Goal: Task Accomplishment & Management: Complete application form

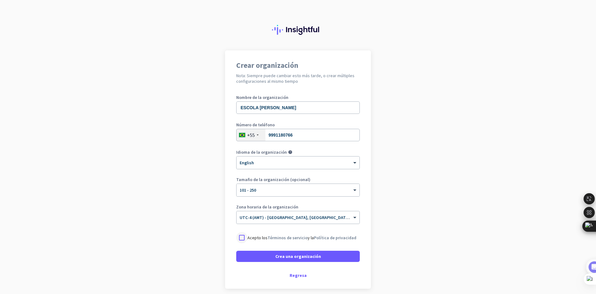
click at [237, 235] on div at bounding box center [241, 237] width 11 height 11
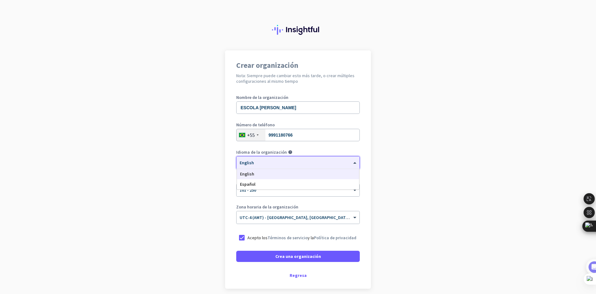
click at [354, 162] on span at bounding box center [356, 162] width 8 height 5
click at [256, 184] on div "Español" at bounding box center [298, 184] width 122 height 10
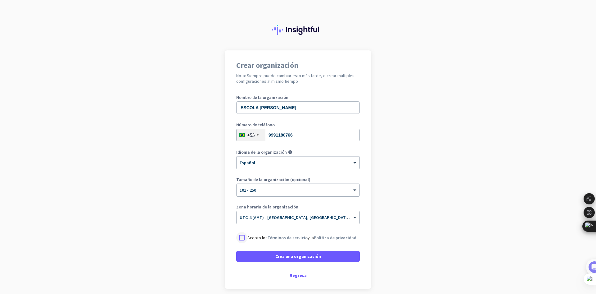
click at [240, 237] on div at bounding box center [241, 237] width 11 height 11
click at [289, 254] on span "Crea una organización" at bounding box center [299, 256] width 46 height 6
click at [290, 257] on span "Crea una organización" at bounding box center [299, 256] width 46 height 6
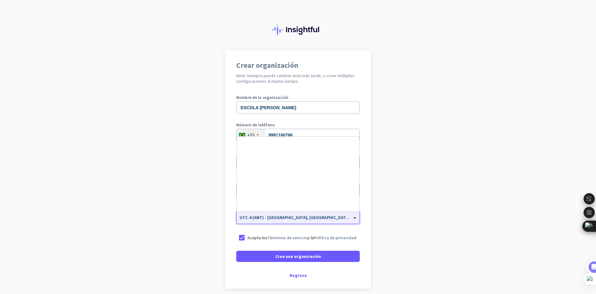
click at [285, 218] on span "UTC-4 (AMT) - [GEOGRAPHIC_DATA], [GEOGRAPHIC_DATA], [GEOGRAPHIC_DATA], [GEOGRAP…" at bounding box center [337, 217] width 194 height 6
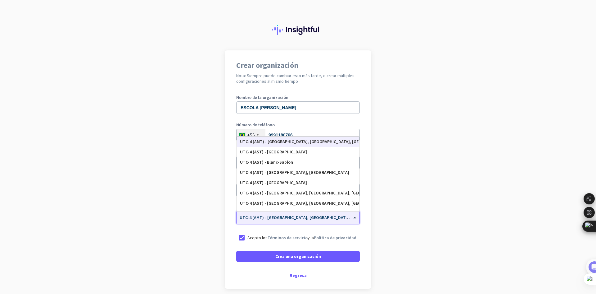
click at [285, 218] on span "UTC-4 (AMT) - [GEOGRAPHIC_DATA], [GEOGRAPHIC_DATA], [GEOGRAPHIC_DATA], [GEOGRAP…" at bounding box center [337, 217] width 194 height 6
click at [411, 200] on app-onboarding-organization "Crear organización Nota: Siempre puede cambiar esto más tarde, o crear múltiple…" at bounding box center [298, 184] width 596 height 269
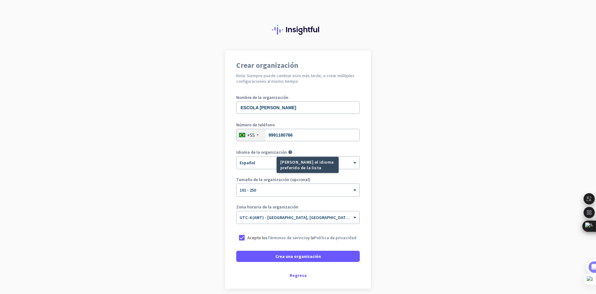
click at [257, 160] on mat-tooltip-component "[PERSON_NAME] el idioma preferido de la lista" at bounding box center [285, 165] width 62 height 16
click at [255, 165] on mat-tooltip-component "[PERSON_NAME] el idioma preferido de la lista" at bounding box center [285, 165] width 62 height 16
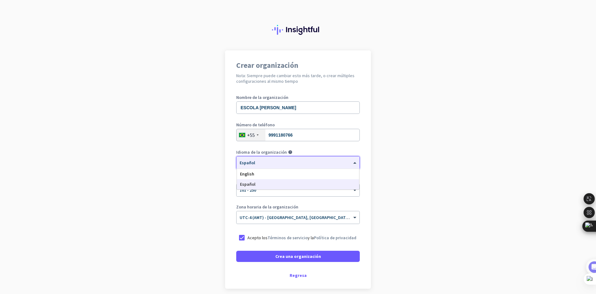
click at [352, 162] on span at bounding box center [356, 162] width 8 height 5
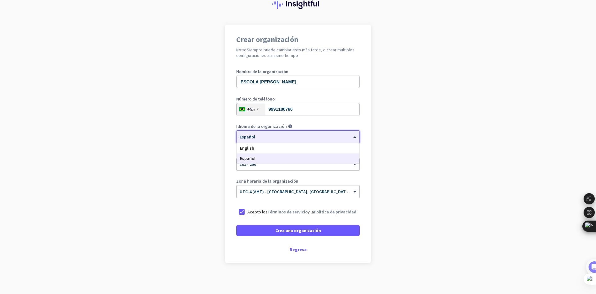
click at [245, 160] on span "Español" at bounding box center [248, 158] width 16 height 6
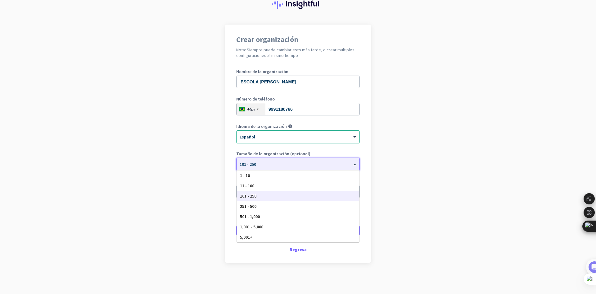
click at [252, 165] on span "101 - 250" at bounding box center [248, 164] width 16 height 6
drag, startPoint x: 249, startPoint y: 198, endPoint x: 249, endPoint y: 195, distance: 3.1
click at [249, 198] on span "101 - 250" at bounding box center [248, 196] width 16 height 6
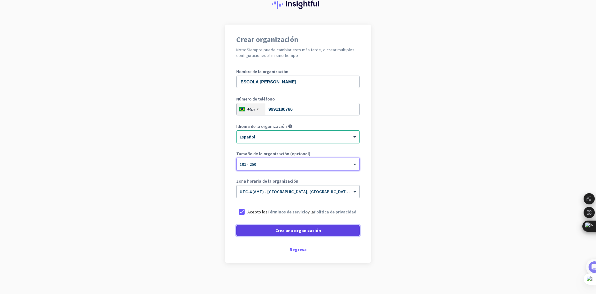
click at [287, 231] on span "Crea una organización" at bounding box center [299, 230] width 46 height 6
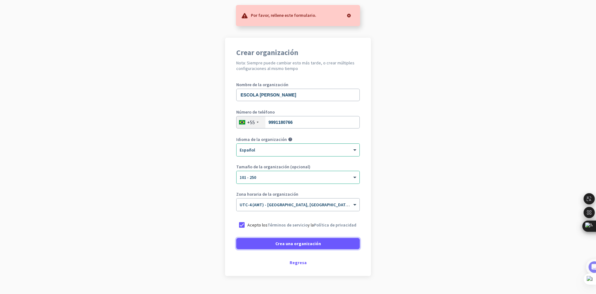
scroll to position [0, 0]
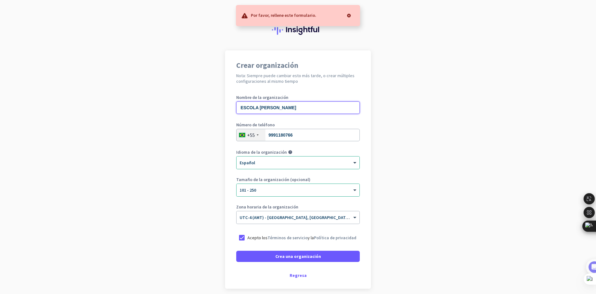
click at [296, 111] on input "ESCOLA [PERSON_NAME]" at bounding box center [298, 107] width 124 height 12
click at [303, 108] on input "ESCOLA [PERSON_NAME]" at bounding box center [298, 107] width 124 height 12
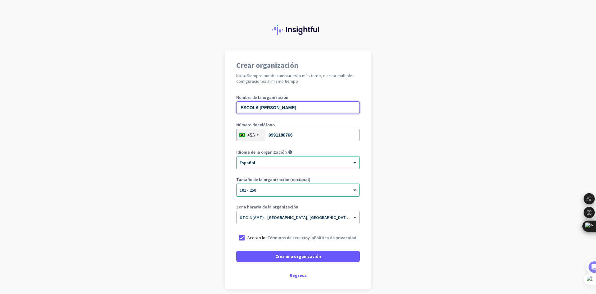
drag, startPoint x: 302, startPoint y: 107, endPoint x: 173, endPoint y: 90, distance: 130.0
click at [173, 90] on app-onboarding-organization "Crear organización Nota: Siempre puede cambiar esto más tarde, o crear múltiple…" at bounding box center [298, 184] width 596 height 269
type input "ESCOLA [PERSON_NAME]"
click at [268, 135] on input "9991180766" at bounding box center [298, 135] width 124 height 12
drag, startPoint x: 261, startPoint y: 135, endPoint x: 248, endPoint y: 135, distance: 13.4
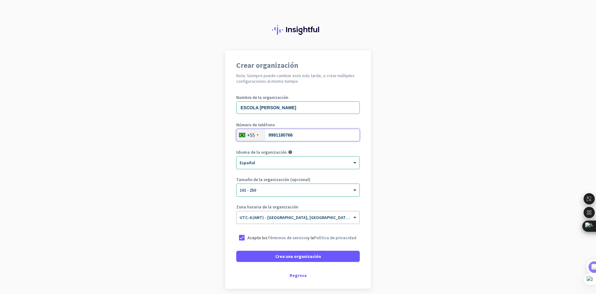
click at [248, 135] on div "[PHONE_NUMBER]" at bounding box center [298, 135] width 124 height 12
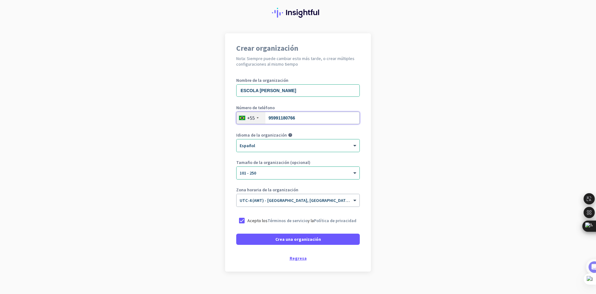
scroll to position [26, 0]
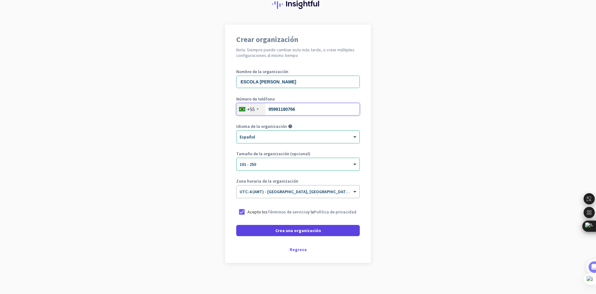
type input "95991180766"
click at [294, 231] on span "Crea una organización" at bounding box center [299, 230] width 46 height 6
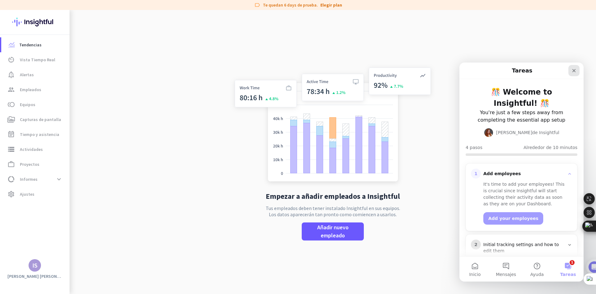
click at [576, 70] on icon "Cerrar" at bounding box center [574, 70] width 5 height 5
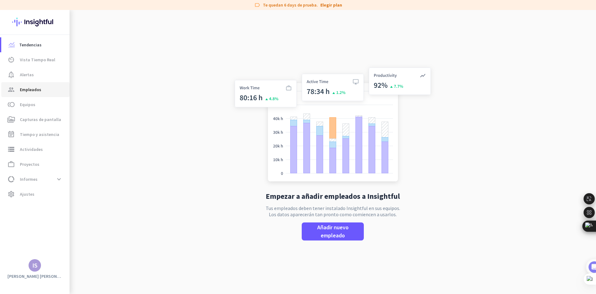
click at [36, 90] on span "Empleados" at bounding box center [30, 89] width 21 height 7
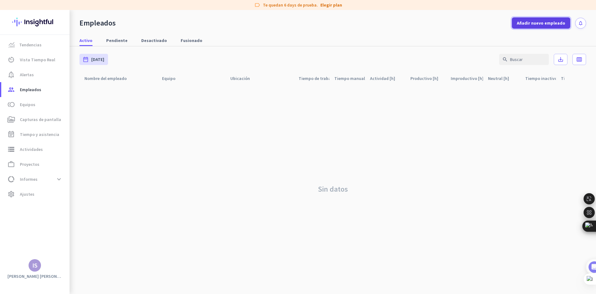
click at [539, 23] on span "Añadir nuevo empleado" at bounding box center [541, 23] width 48 height 6
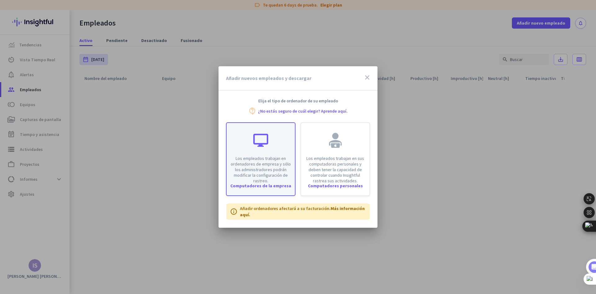
click at [263, 173] on p "Los empleados trabajan en ordenadores de empresa y sólo los administradores pod…" at bounding box center [260, 169] width 61 height 28
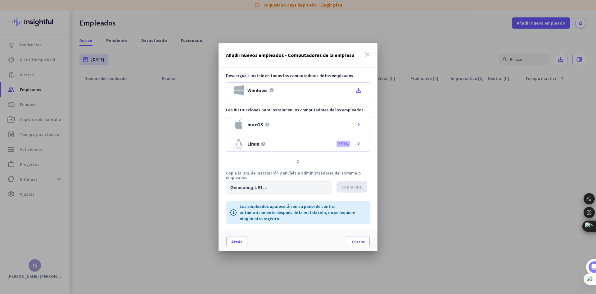
type input "[URL][DOMAIN_NAME]"
click at [368, 54] on icon "close" at bounding box center [367, 54] width 7 height 7
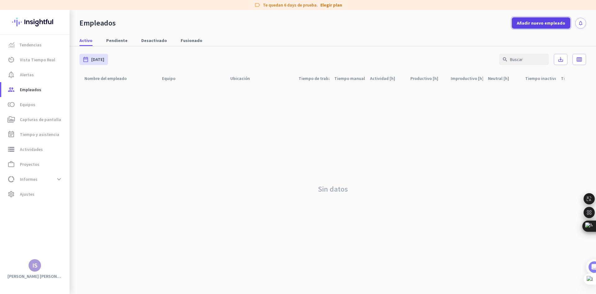
click at [541, 22] on span "Añadir nuevo empleado" at bounding box center [541, 23] width 48 height 6
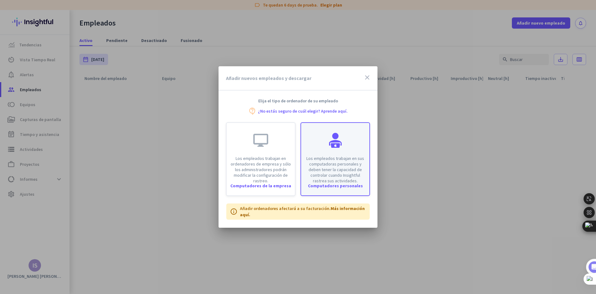
click at [336, 185] on div "Computadores personales" at bounding box center [335, 185] width 68 height 4
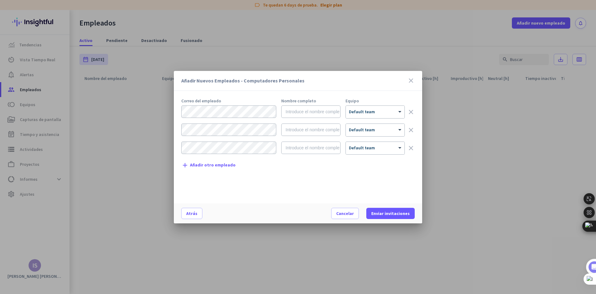
click at [411, 77] on icon "close" at bounding box center [411, 80] width 7 height 7
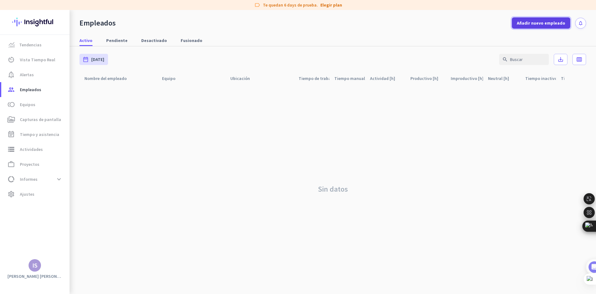
click at [541, 24] on span "Añadir nuevo empleado" at bounding box center [541, 23] width 48 height 6
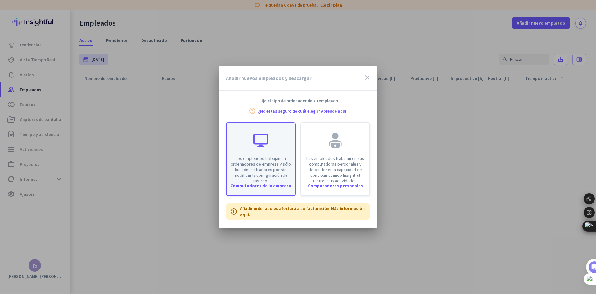
click at [256, 145] on div at bounding box center [260, 140] width 15 height 15
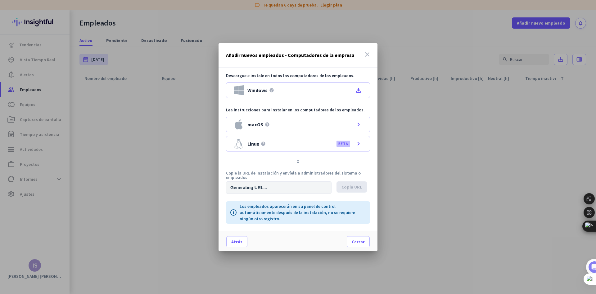
type input "[URL][DOMAIN_NAME]"
click at [275, 92] on div "Windows help file_download" at bounding box center [298, 90] width 144 height 16
click at [355, 239] on span "Cerrar" at bounding box center [358, 241] width 13 height 6
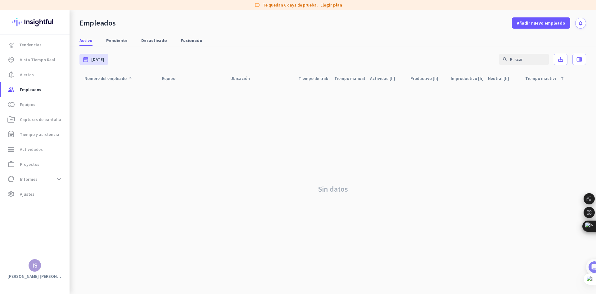
click at [107, 77] on div "Nombre del empleado arrow_drop_up" at bounding box center [109, 78] width 50 height 9
click at [537, 25] on span "Añadir nuevo empleado" at bounding box center [541, 23] width 48 height 6
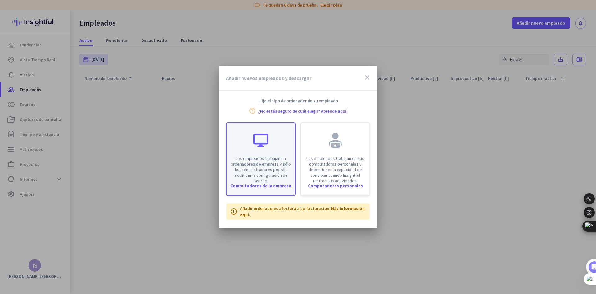
click at [259, 164] on p "Los empleados trabajan en ordenadores de empresa y sólo los administradores pod…" at bounding box center [260, 169] width 61 height 28
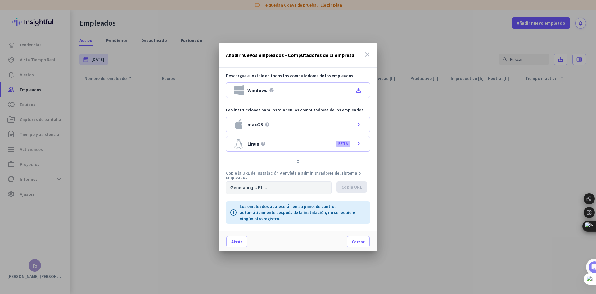
type input "[URL][DOMAIN_NAME]"
click at [361, 239] on span "Cerrar" at bounding box center [358, 241] width 13 height 6
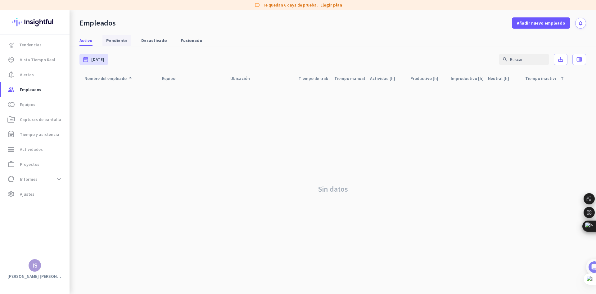
click at [110, 40] on span "Pendiente" at bounding box center [116, 40] width 21 height 6
click at [157, 42] on span "Desactivado" at bounding box center [154, 40] width 26 height 6
click at [84, 42] on span "Activo" at bounding box center [86, 40] width 13 height 6
click at [113, 42] on span "Pendiente" at bounding box center [116, 40] width 21 height 6
click at [146, 42] on span "Desactivado" at bounding box center [154, 40] width 26 height 6
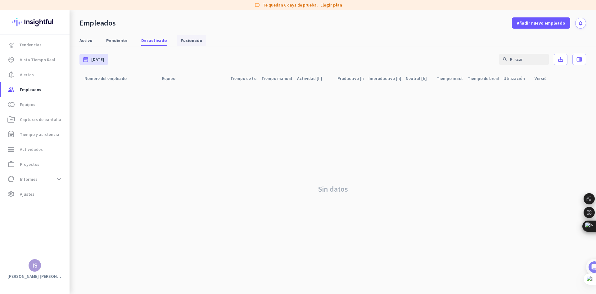
click at [181, 40] on span "Fusionado" at bounding box center [192, 40] width 22 height 6
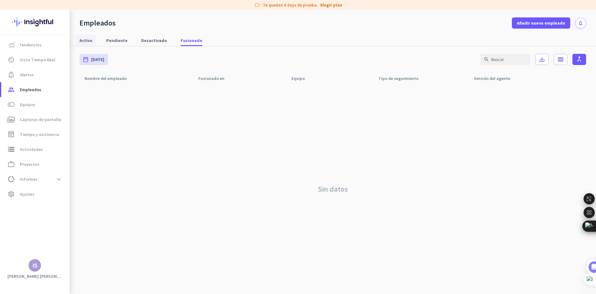
click at [80, 40] on span "Activo" at bounding box center [86, 40] width 13 height 6
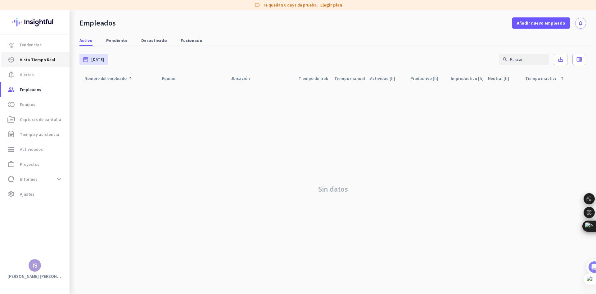
click at [27, 60] on span "Vista Tiempo Real" at bounding box center [37, 59] width 35 height 7
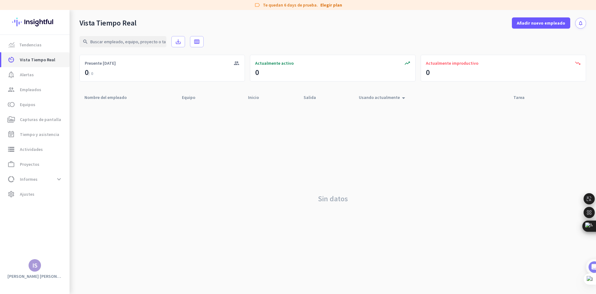
click at [42, 61] on span "Vista Tiempo Real" at bounding box center [37, 59] width 35 height 7
click at [30, 73] on span "Alertas" at bounding box center [27, 74] width 14 height 7
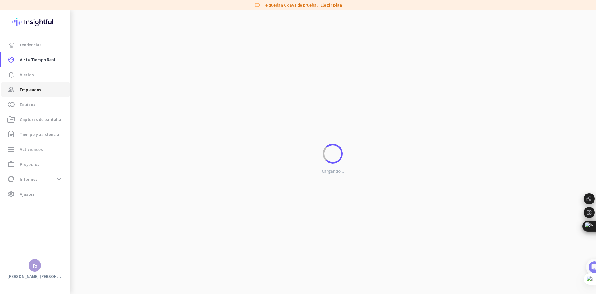
click at [33, 90] on span "Empleados" at bounding box center [30, 89] width 21 height 7
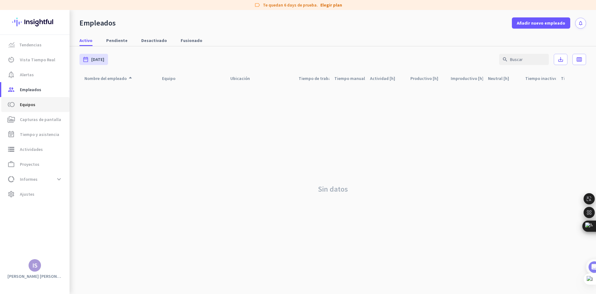
click at [29, 101] on span "Equipos" at bounding box center [28, 104] width 16 height 7
click at [43, 119] on span "Capturas de pantalla" at bounding box center [40, 119] width 41 height 7
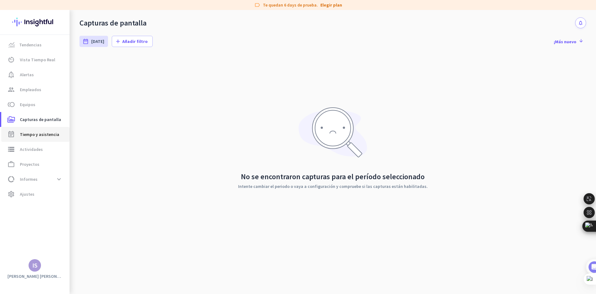
click at [42, 133] on span "Tiempo y asistencia" at bounding box center [39, 133] width 39 height 7
click at [34, 147] on span "Actividades" at bounding box center [31, 148] width 23 height 7
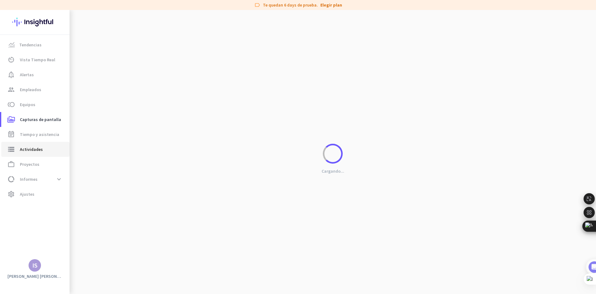
type input "[DATE]"
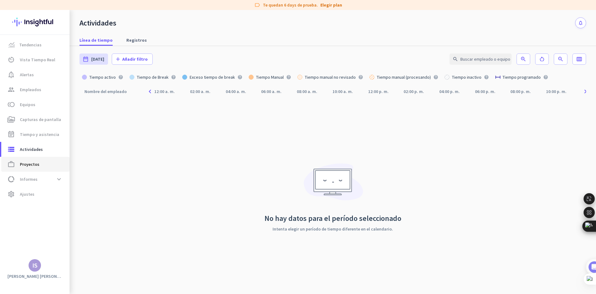
click at [36, 164] on span "Proyectos" at bounding box center [30, 163] width 20 height 7
type input "[DATE] - [DATE]"
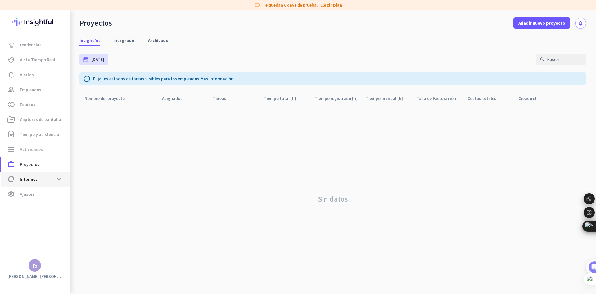
click at [34, 177] on span "Informes" at bounding box center [29, 178] width 18 height 7
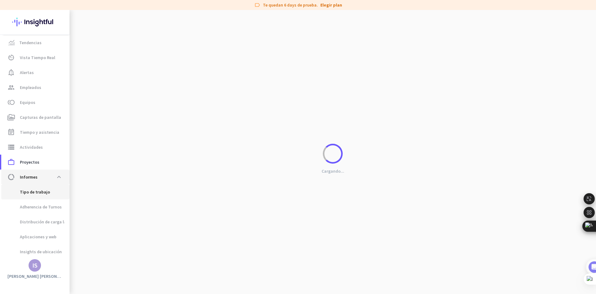
scroll to position [20, 0]
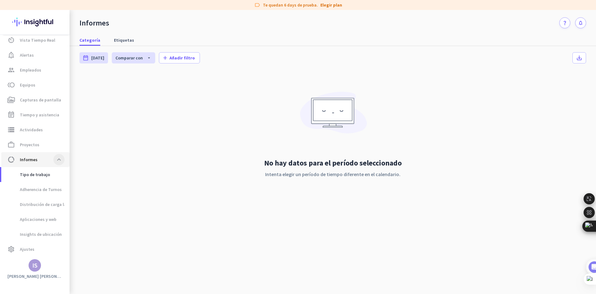
click at [56, 159] on span at bounding box center [58, 159] width 11 height 11
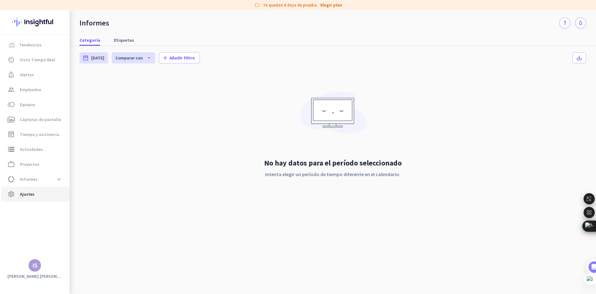
click at [25, 191] on span "Ajustes" at bounding box center [27, 193] width 15 height 7
